Goal: Check status: Check status

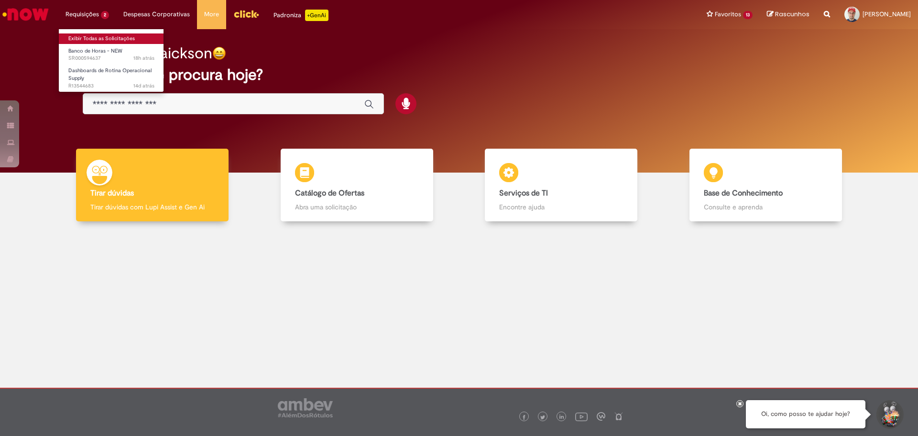
click at [111, 40] on link "Exibir Todas as Solicitações" at bounding box center [111, 38] width 105 height 11
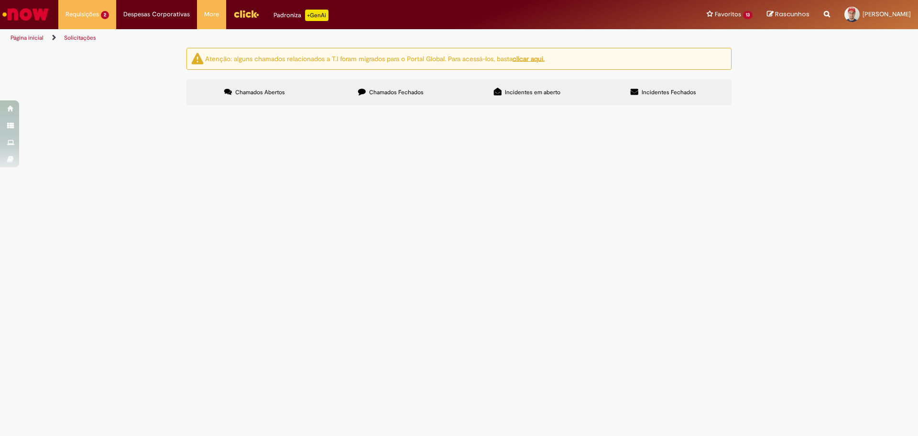
click at [398, 89] on span "Chamados Fechados" at bounding box center [396, 92] width 55 height 8
click at [0, 0] on span "NR 05 - CURSO DE CIPA (GR03) - FORMAÇÃO – 16h - COT-29847-S9F5N" at bounding box center [0, 0] width 0 height 0
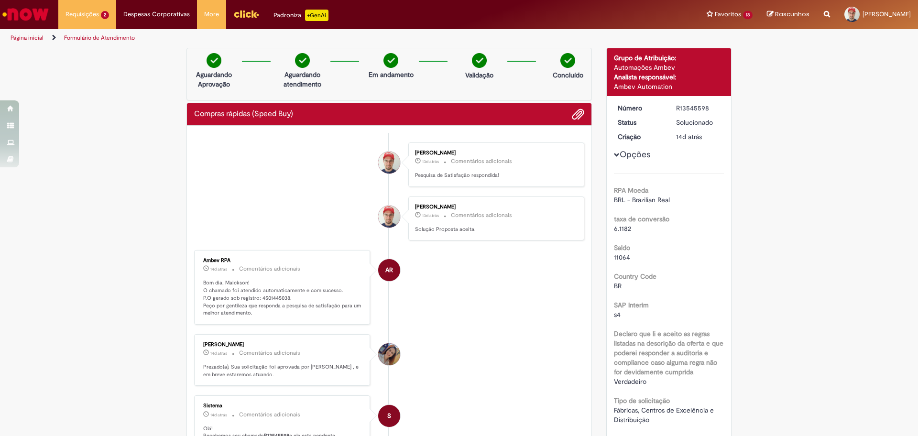
click at [273, 296] on p "Bom dia, Maickson! O chamado foi atendido automaticamente e com sucesso. P.O ge…" at bounding box center [282, 298] width 159 height 38
copy p "4501445038"
